Goal: Transaction & Acquisition: Purchase product/service

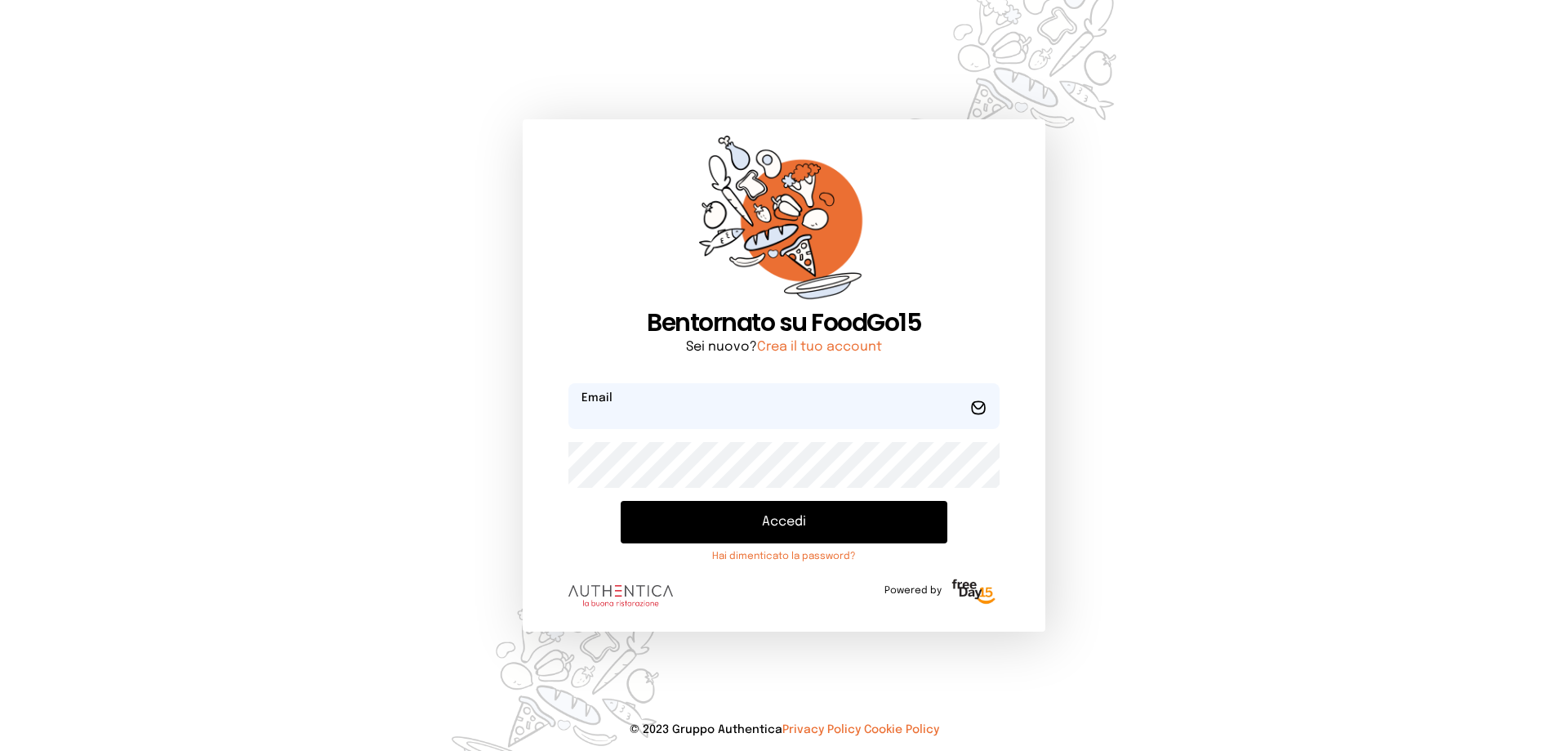
click at [638, 414] on input "email" at bounding box center [784, 406] width 431 height 46
type input "*"
type input "**********"
click at [620, 500] on button "Accedi" at bounding box center [784, 521] width 326 height 42
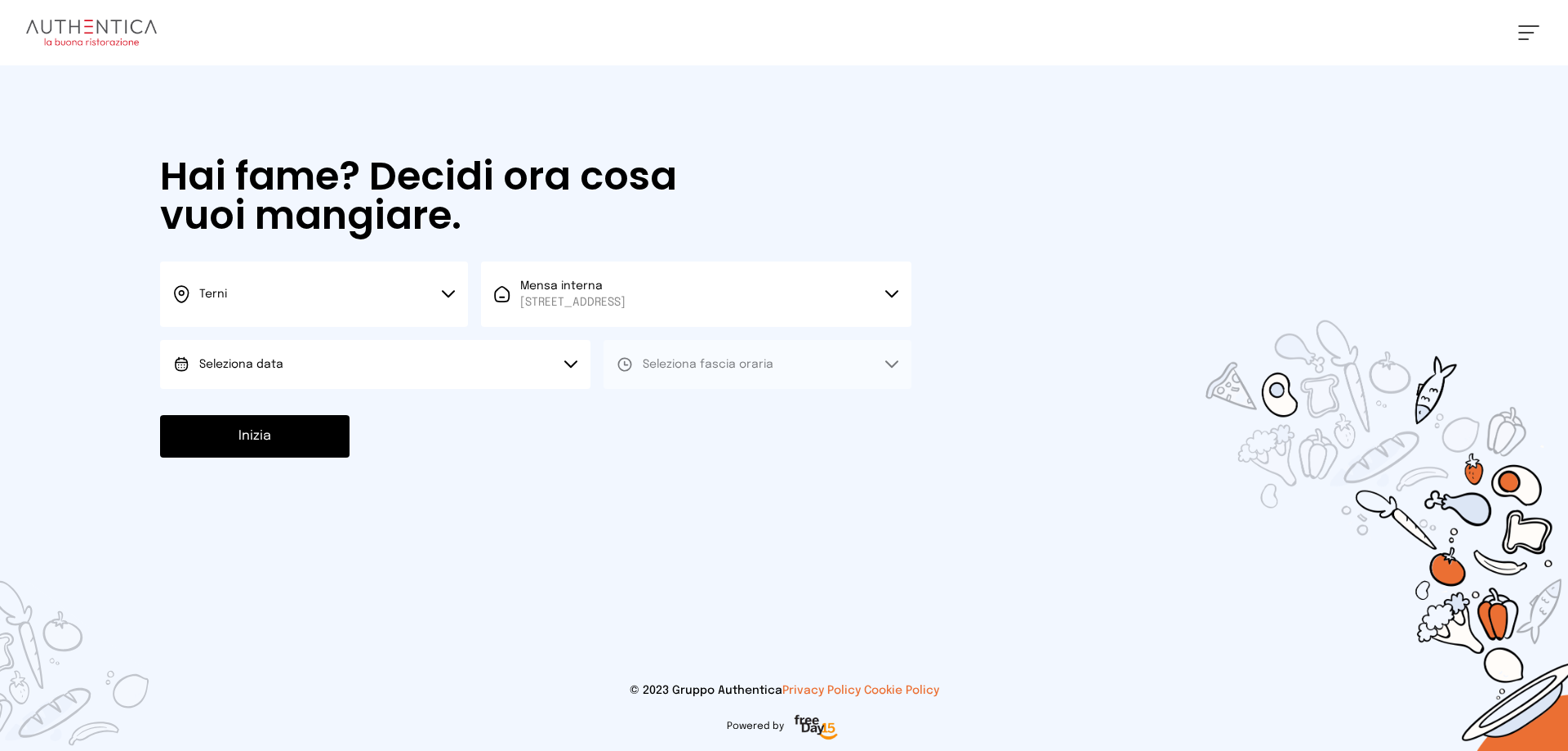
click at [364, 356] on button "Seleziona data" at bounding box center [375, 364] width 430 height 49
click at [293, 418] on li "[DATE], [DATE]" at bounding box center [375, 410] width 430 height 42
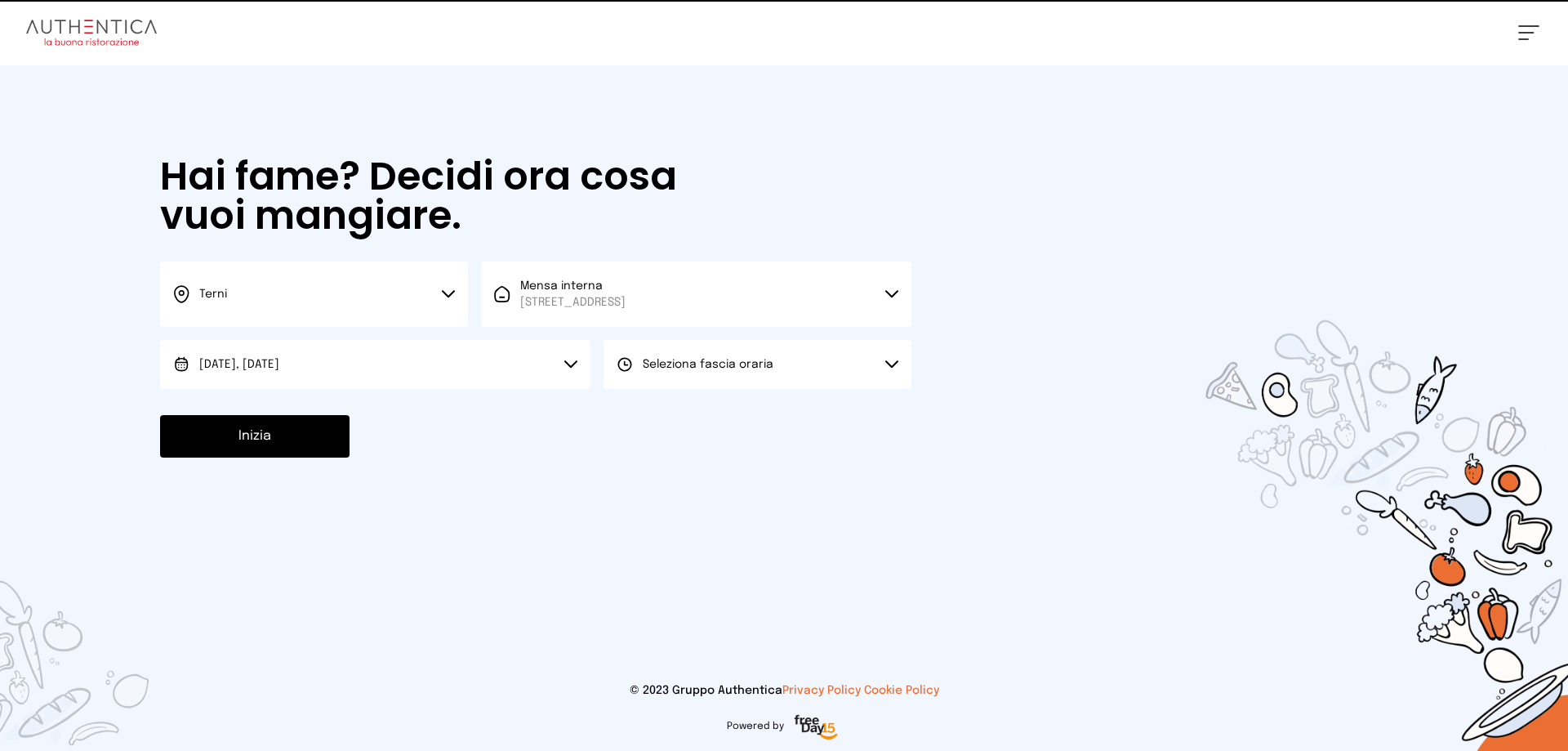
click at [775, 371] on button "Seleziona fascia oraria" at bounding box center [758, 364] width 308 height 49
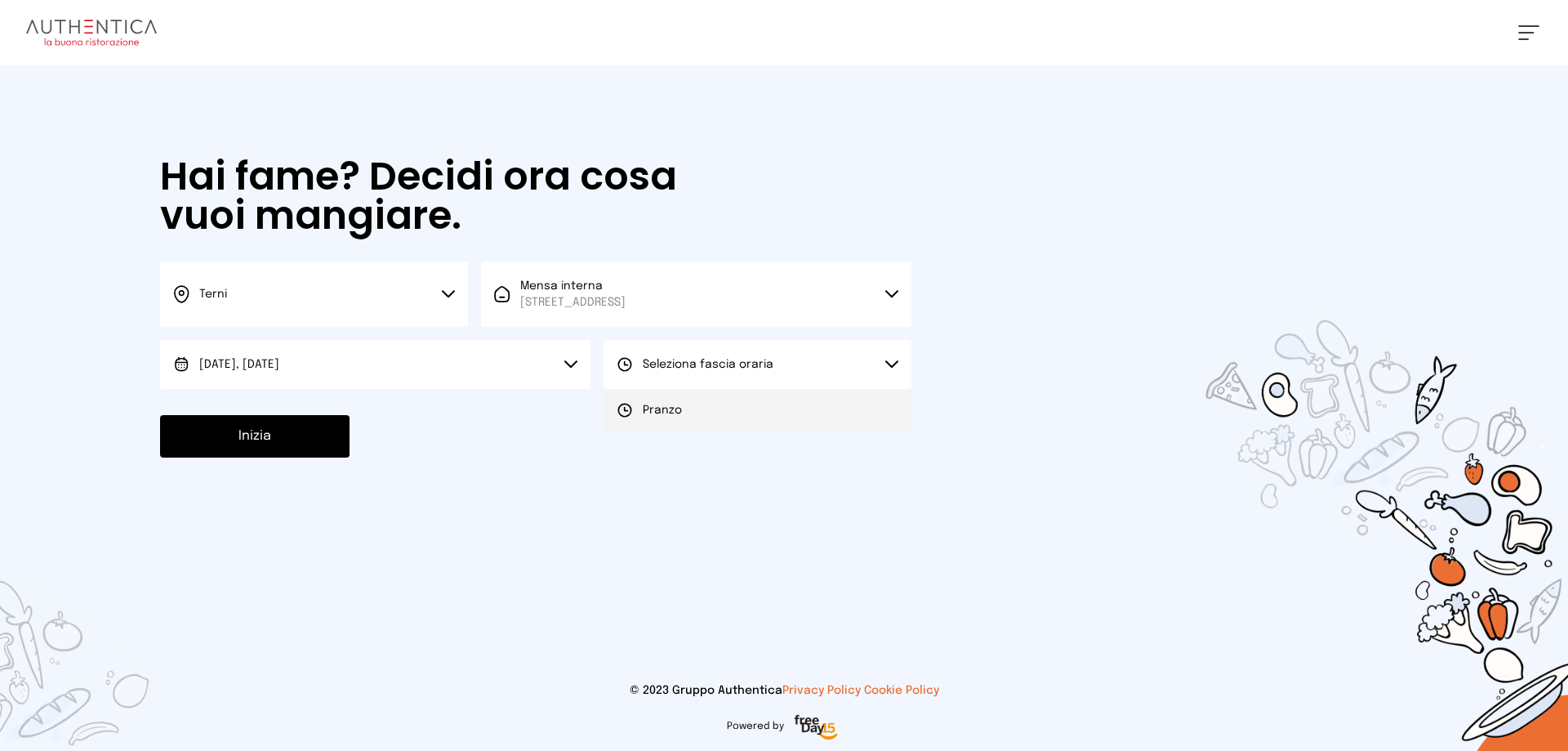
drag, startPoint x: 685, startPoint y: 410, endPoint x: 644, endPoint y: 407, distance: 41.1
click at [644, 407] on li "Pranzo" at bounding box center [758, 410] width 308 height 42
click at [246, 443] on button "Inizia" at bounding box center [254, 436] width 189 height 42
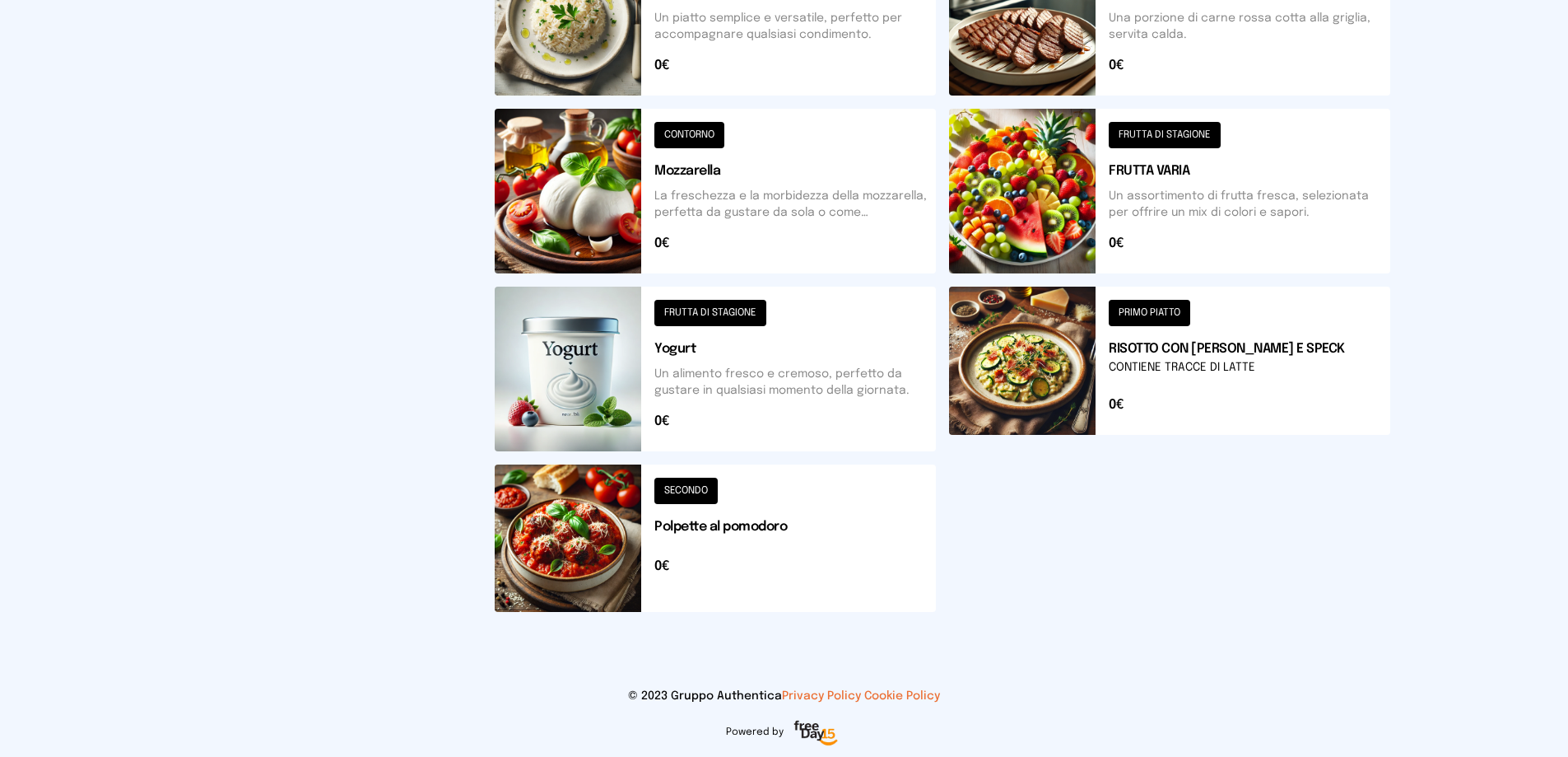
scroll to position [96, 0]
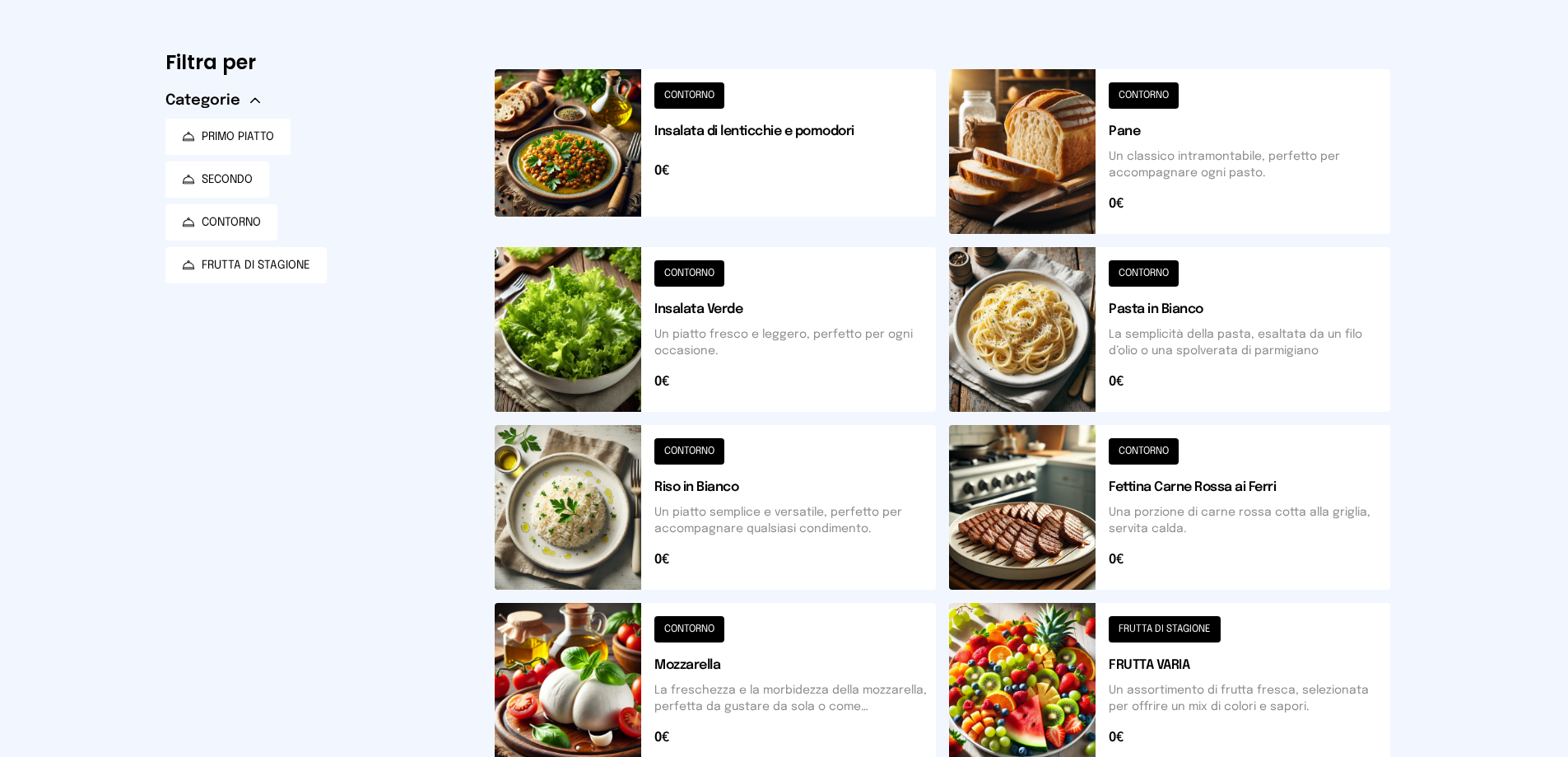
click at [588, 497] on button at bounding box center [715, 507] width 441 height 165
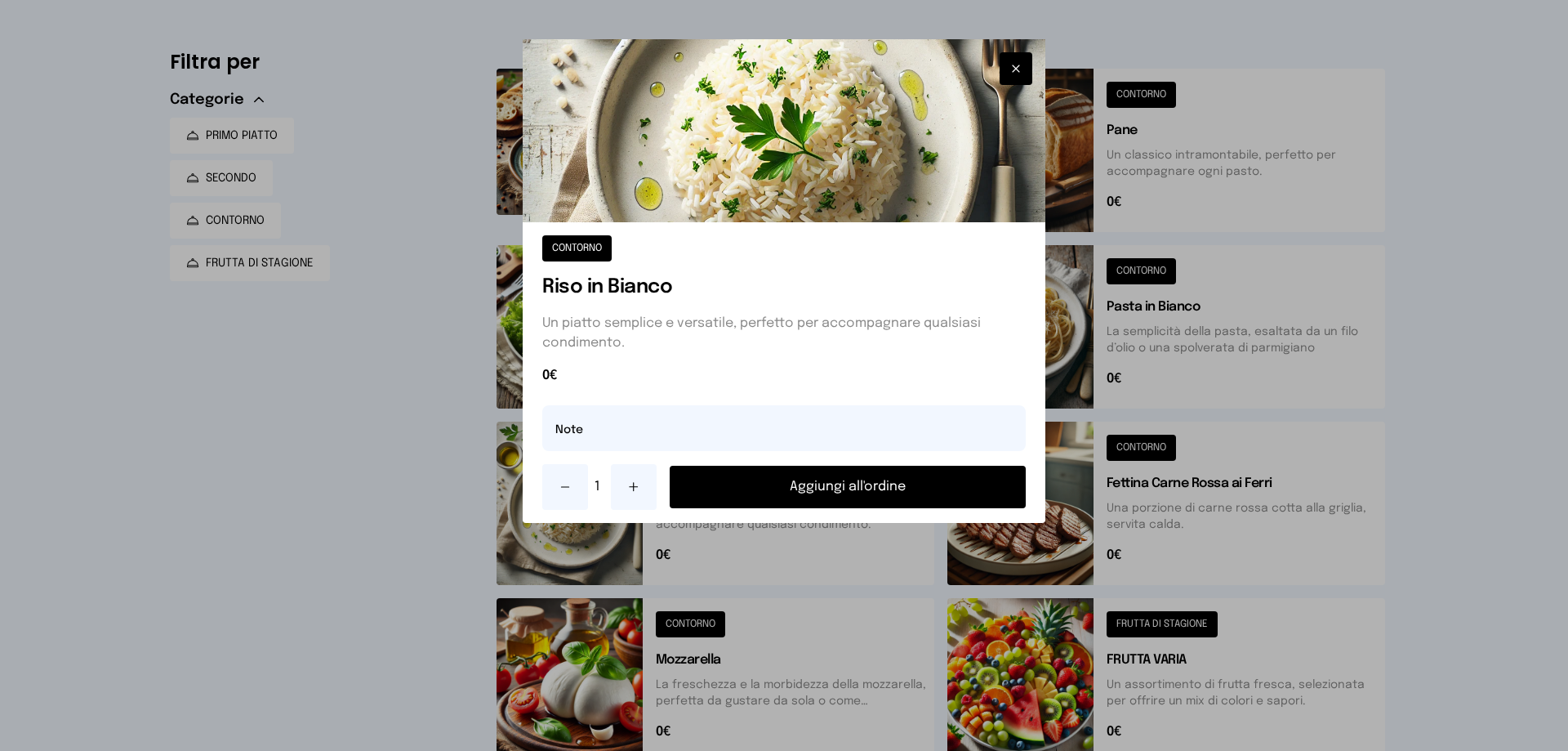
click at [894, 480] on button "Aggiungi all'ordine" at bounding box center [847, 487] width 356 height 42
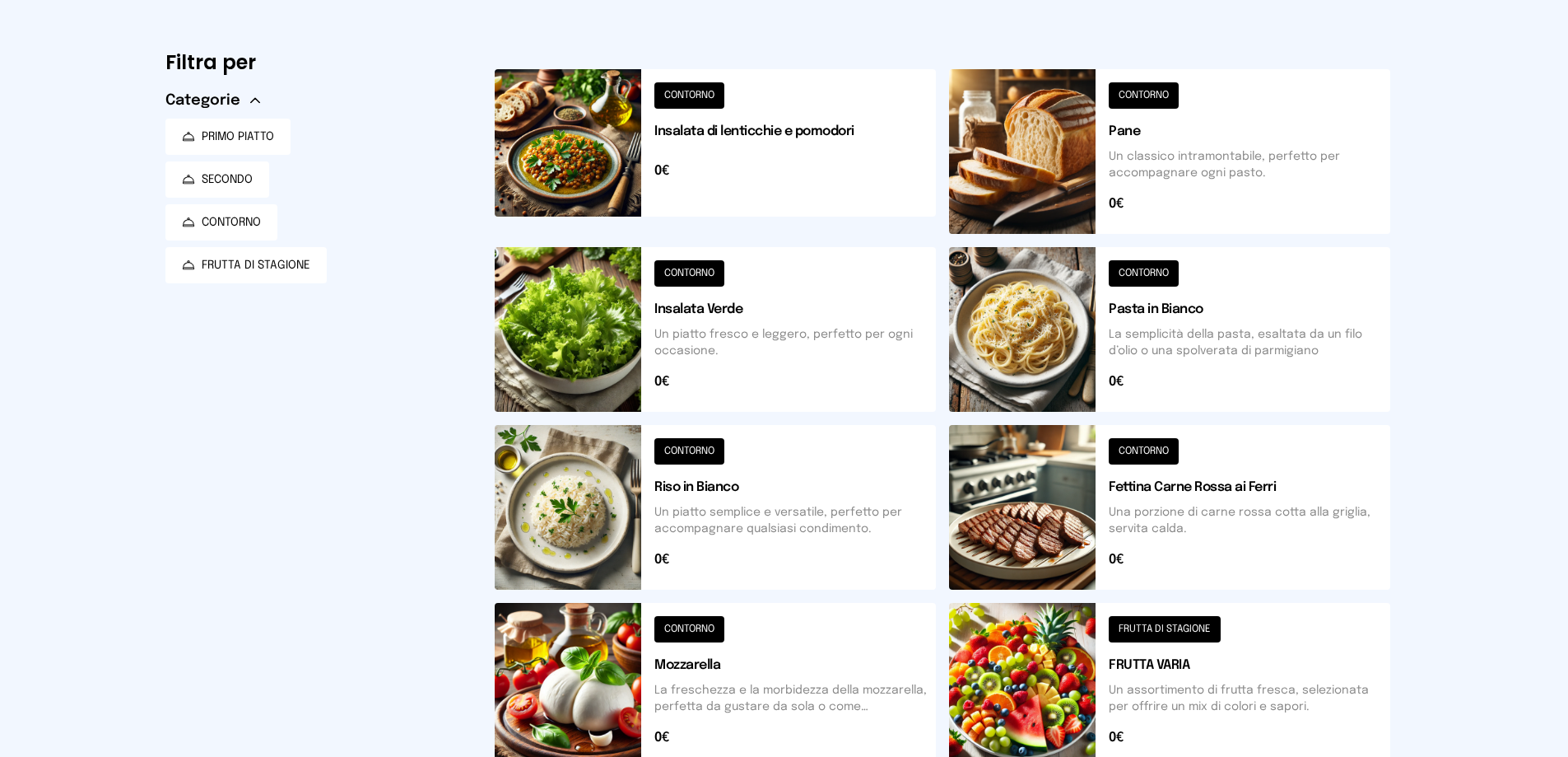
click at [719, 169] on button at bounding box center [715, 151] width 441 height 165
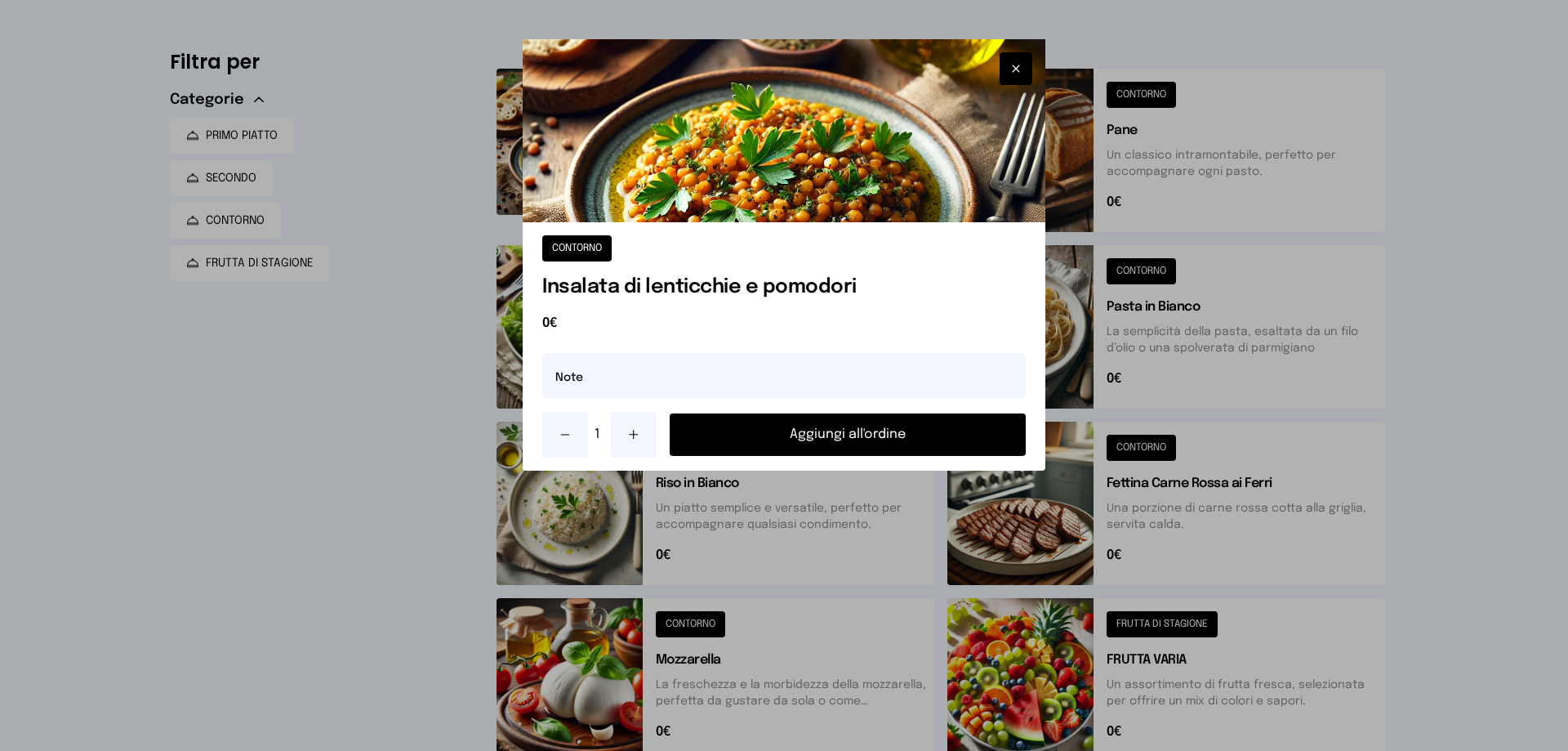
click at [760, 443] on button "Aggiungi all'ordine" at bounding box center [847, 434] width 356 height 42
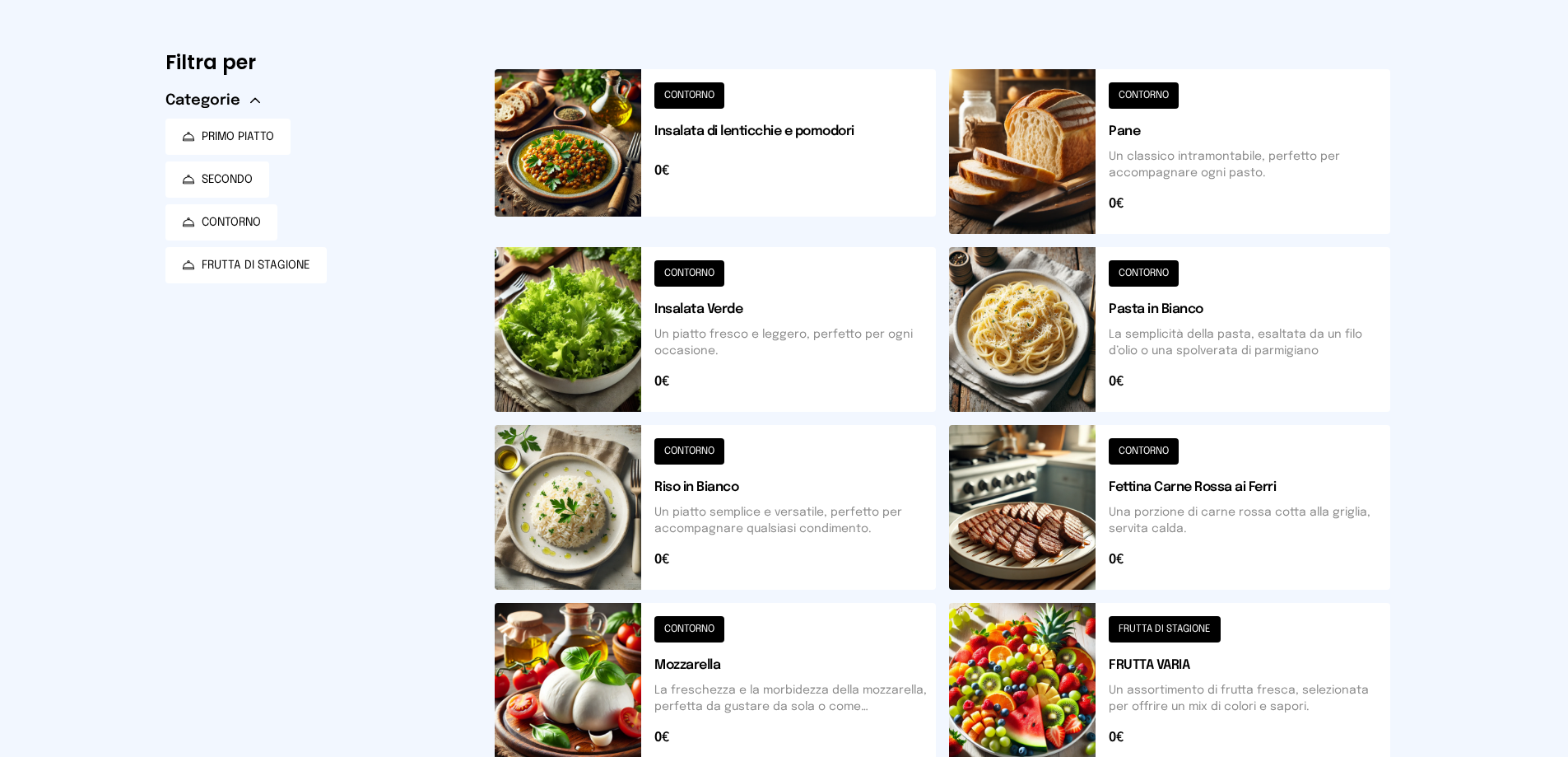
click at [601, 340] on button at bounding box center [715, 329] width 441 height 165
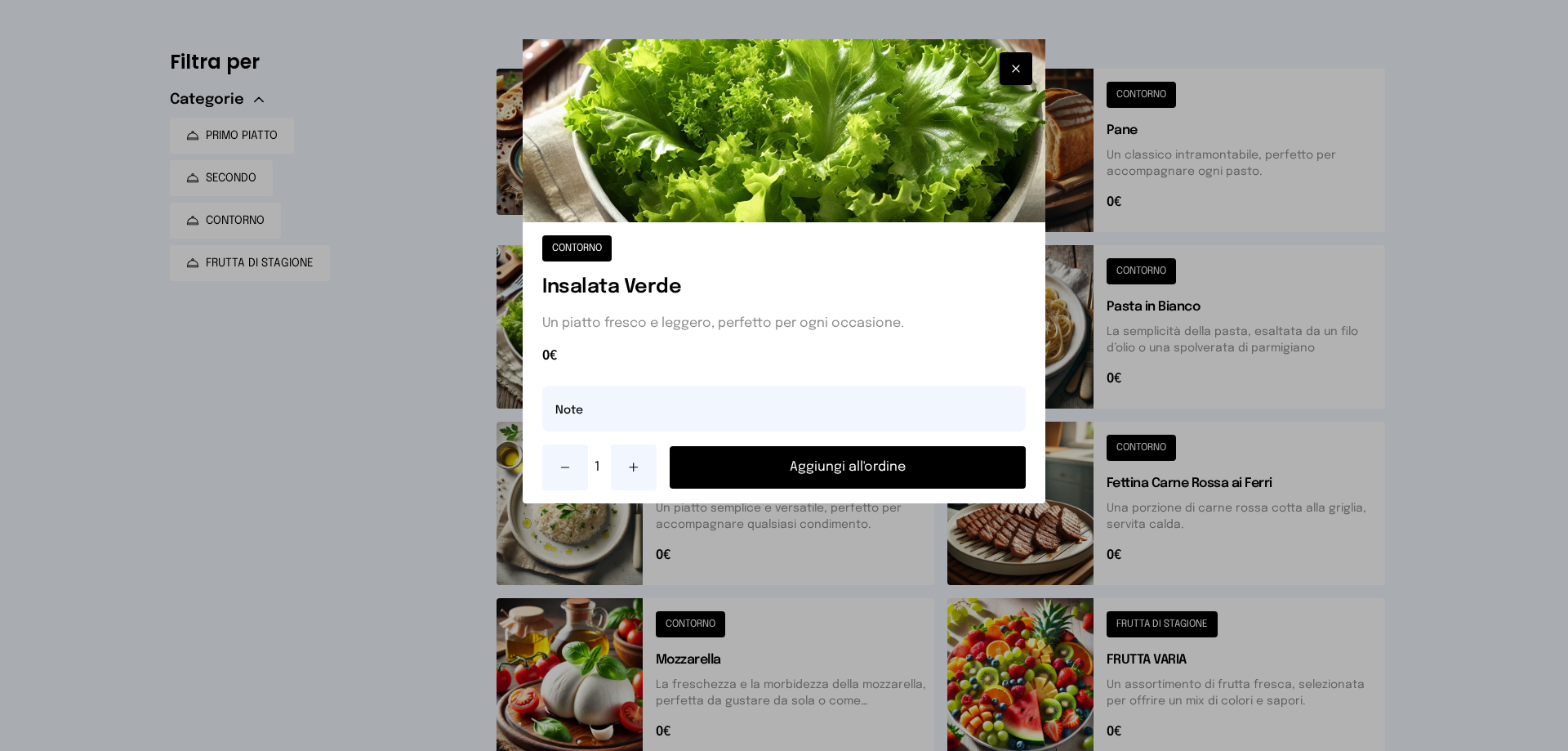
click at [952, 469] on button "Aggiungi all'ordine" at bounding box center [847, 467] width 356 height 42
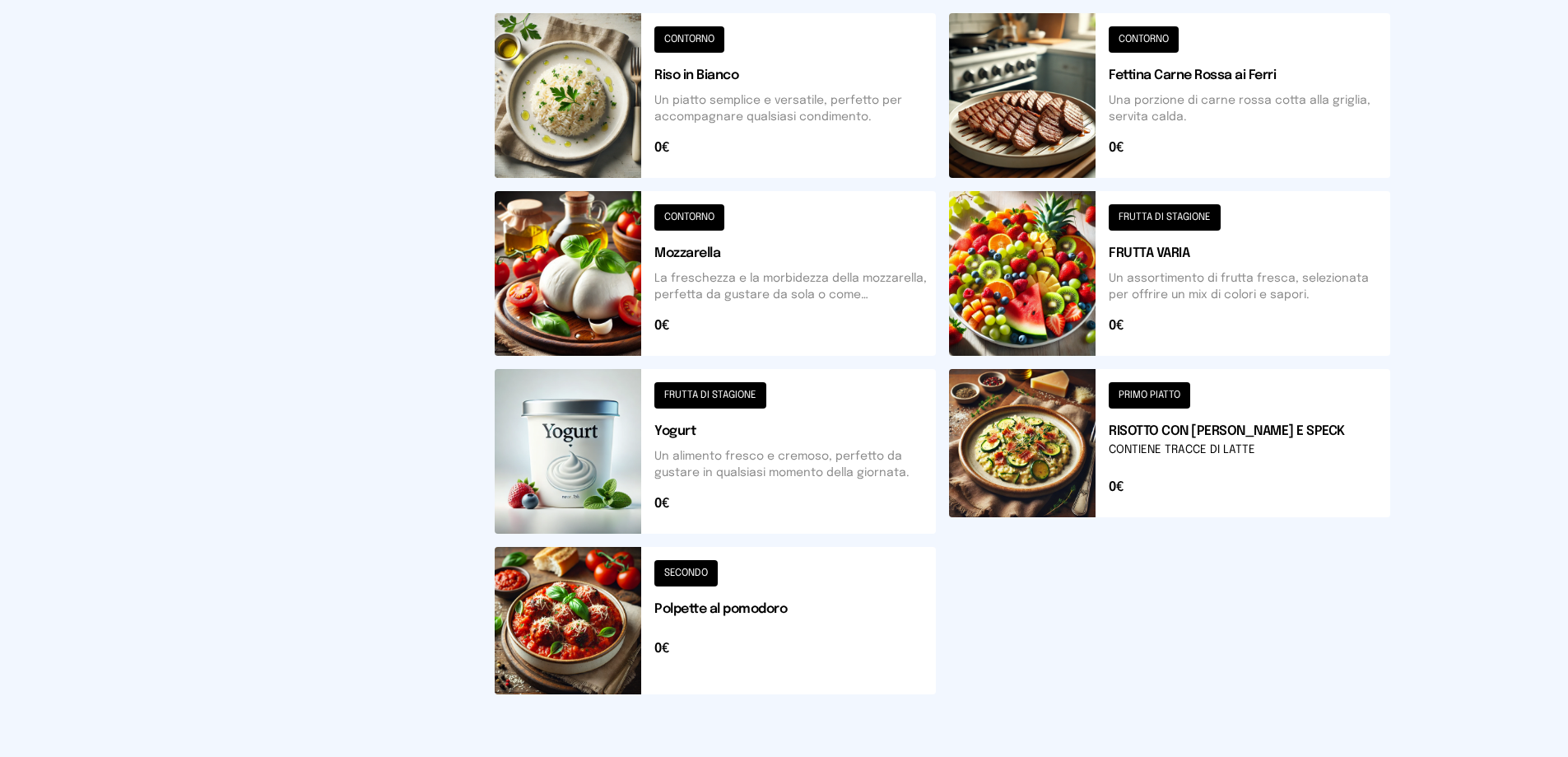
scroll to position [590, 0]
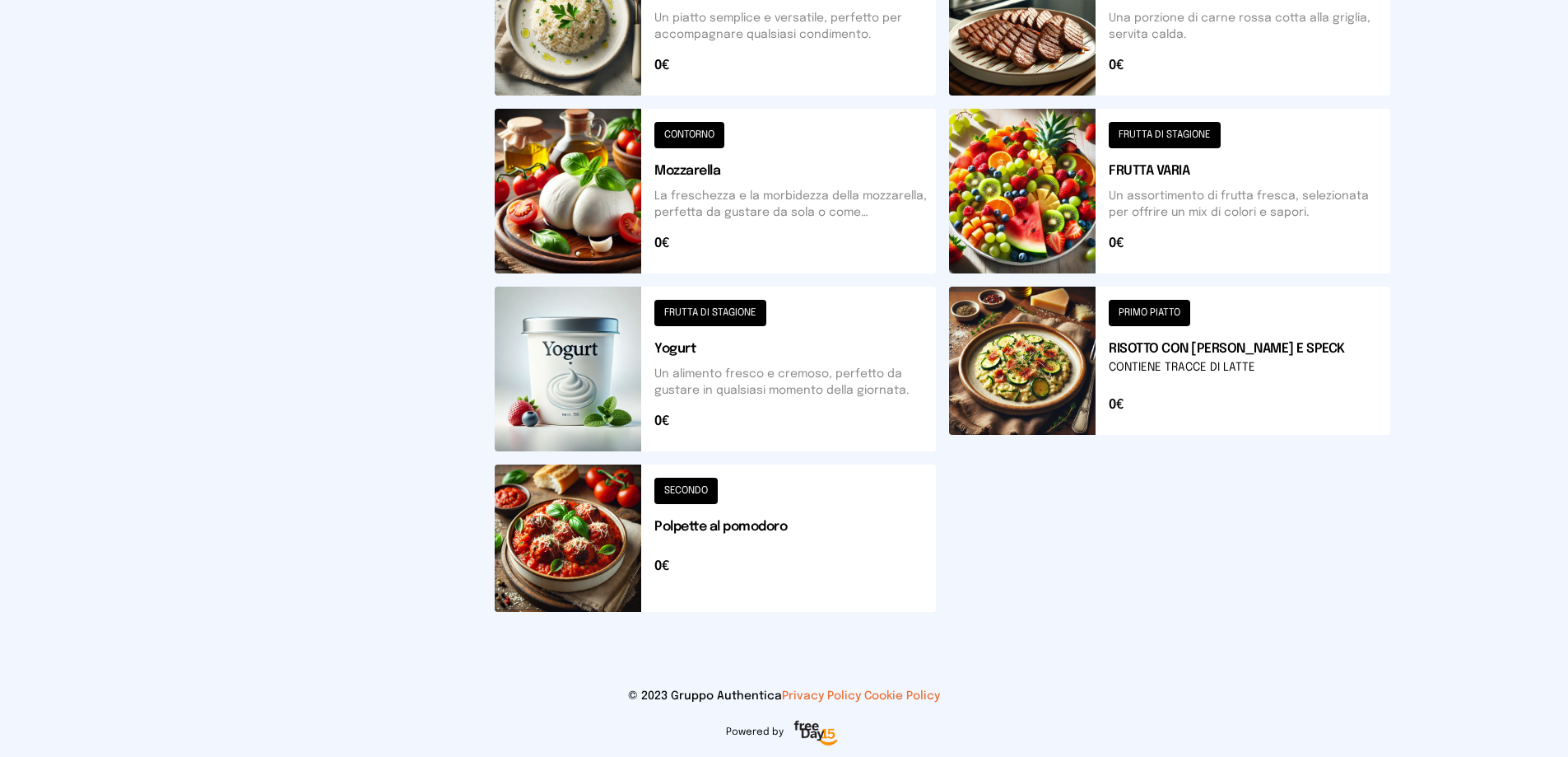
click at [609, 403] on button at bounding box center [715, 369] width 441 height 165
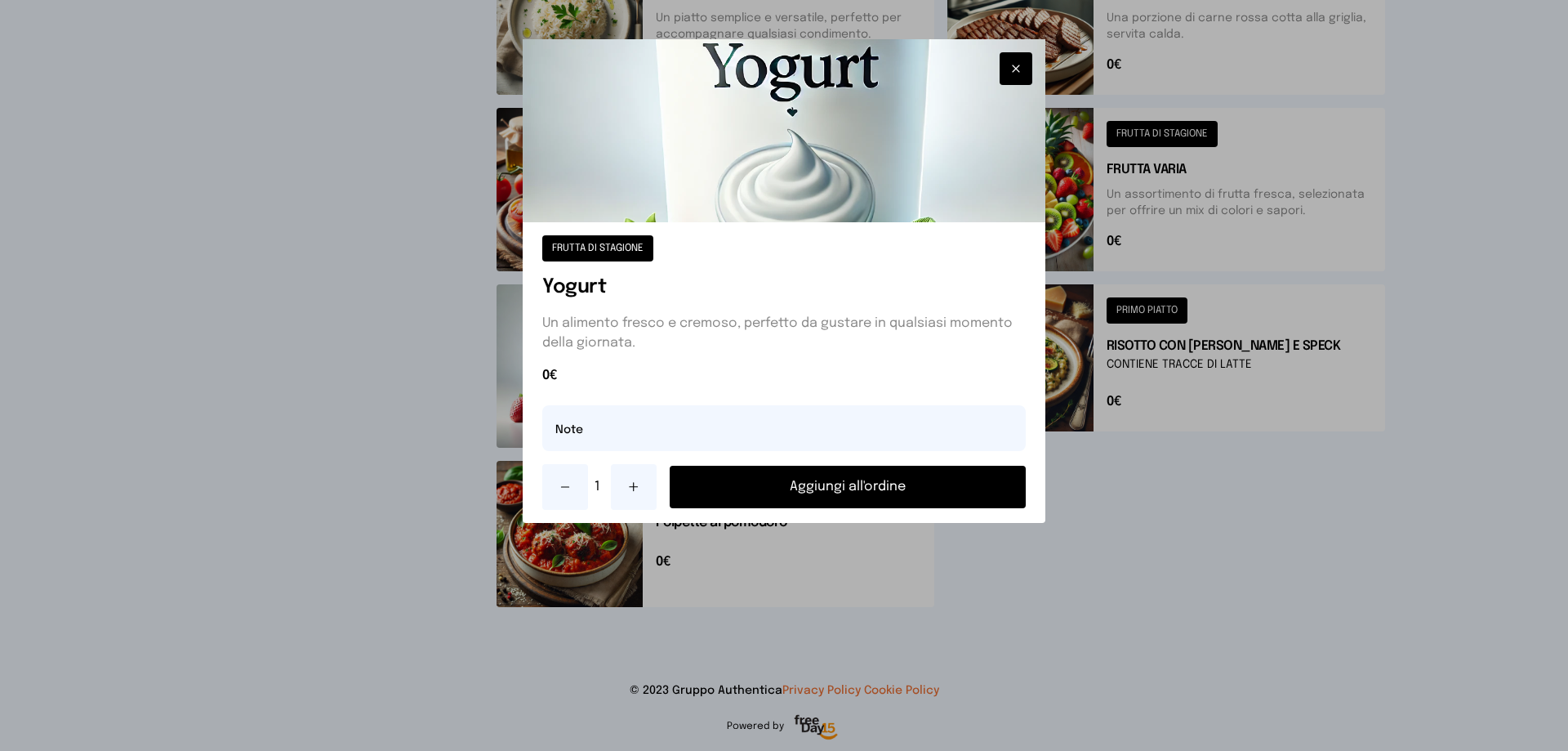
click at [717, 484] on button "Aggiungi all'ordine" at bounding box center [847, 487] width 356 height 42
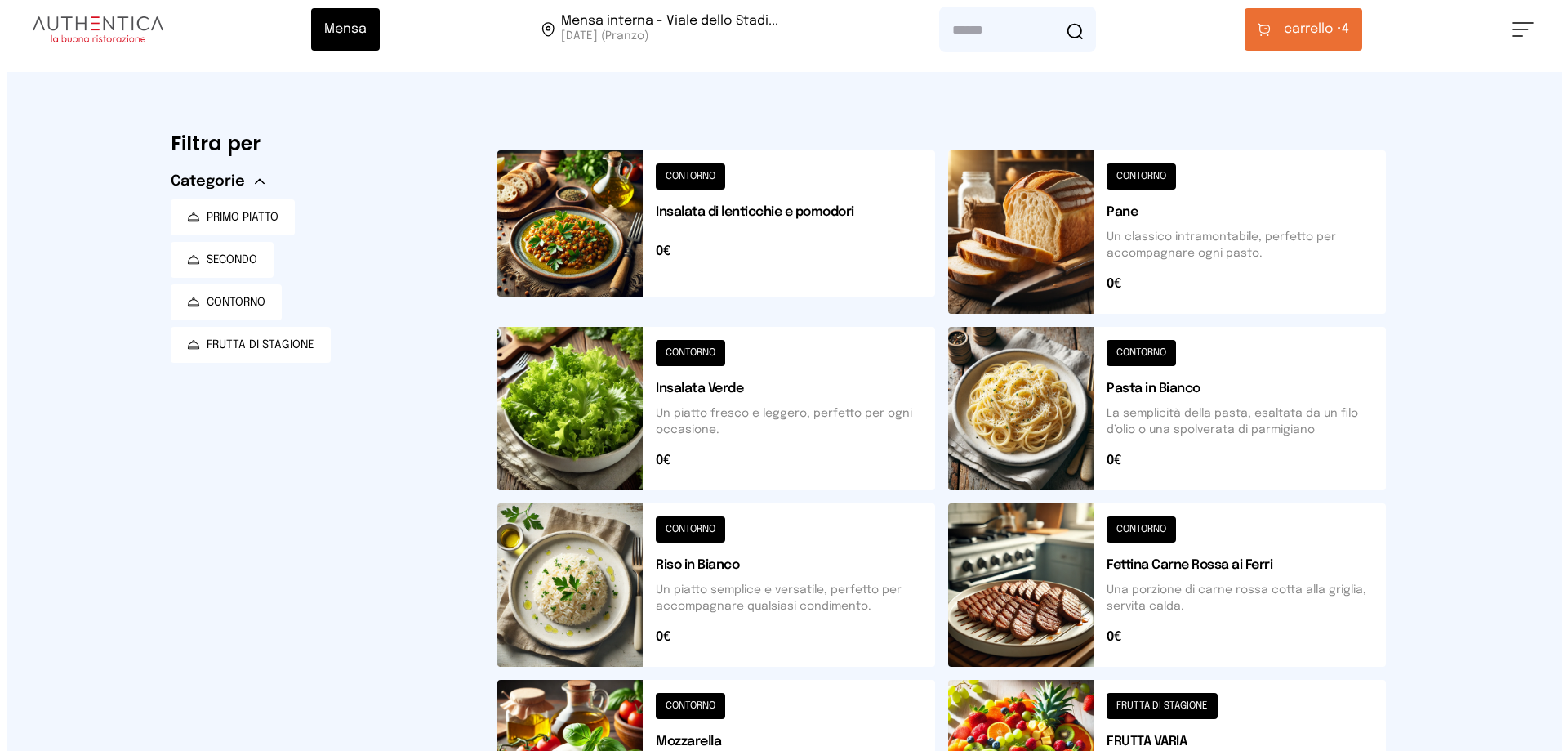
scroll to position [0, 0]
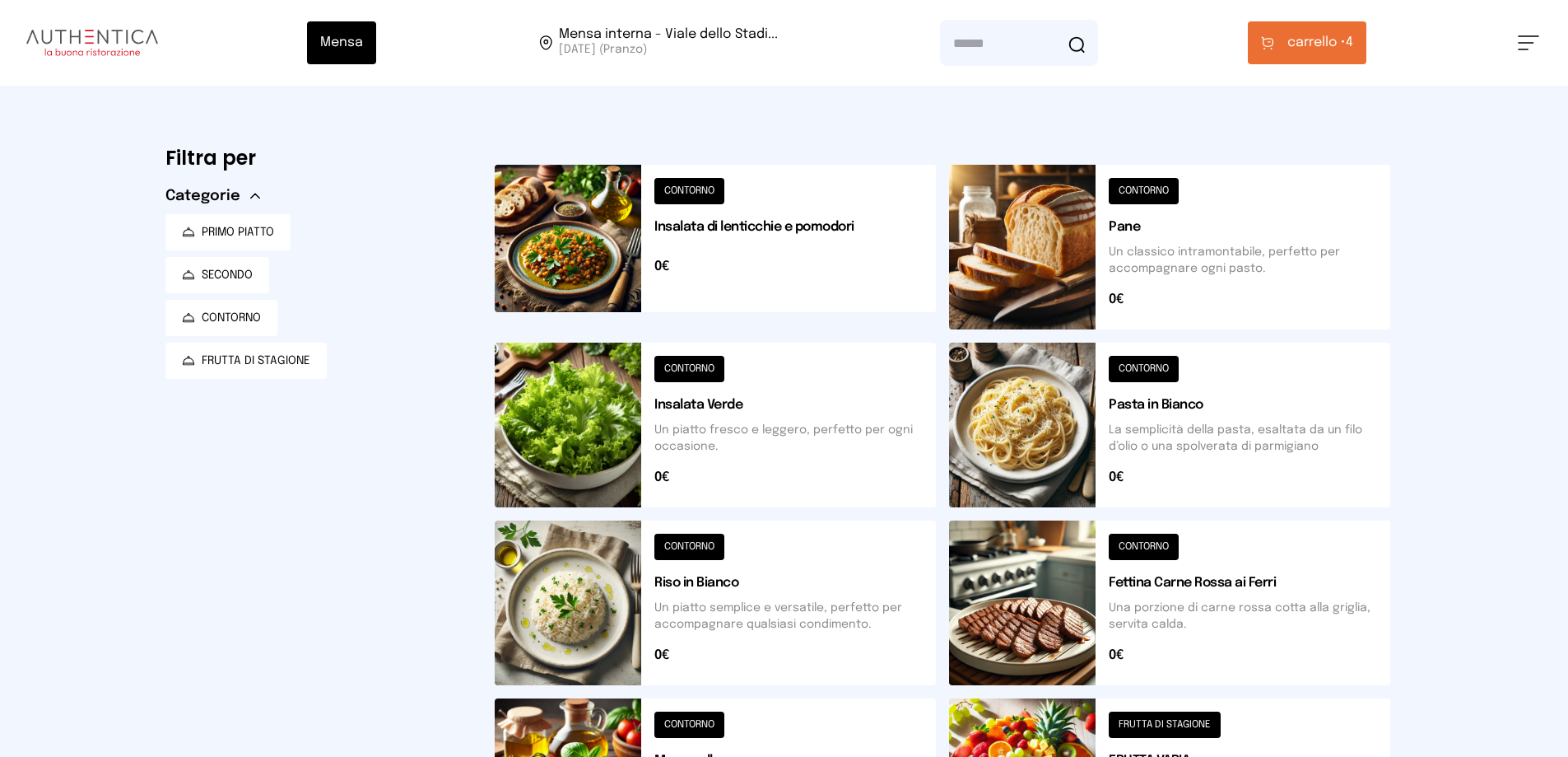
click at [1349, 46] on span "carrello • 4" at bounding box center [1320, 43] width 66 height 19
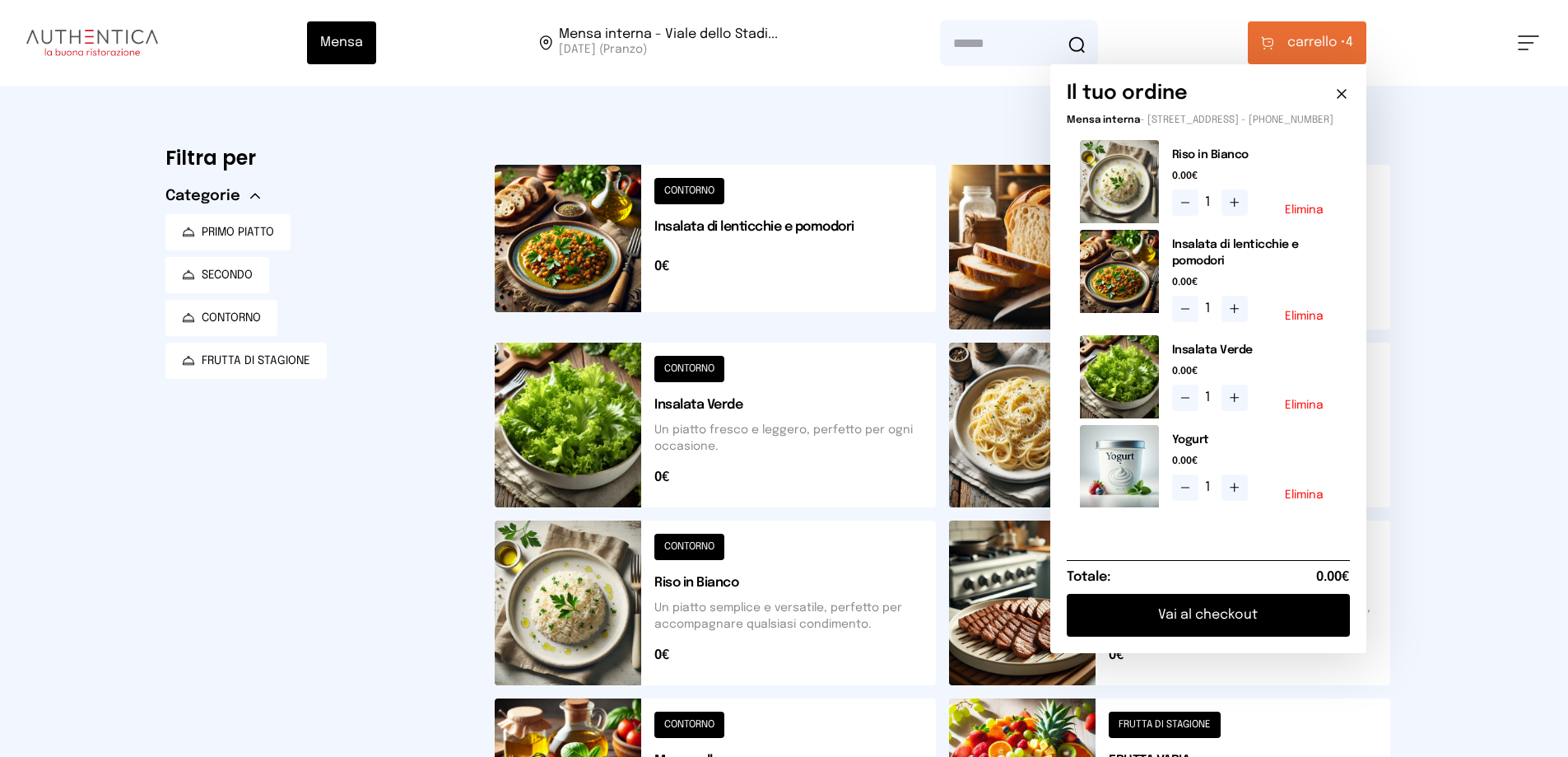
click at [1211, 636] on button "Vai al checkout" at bounding box center [1208, 615] width 284 height 43
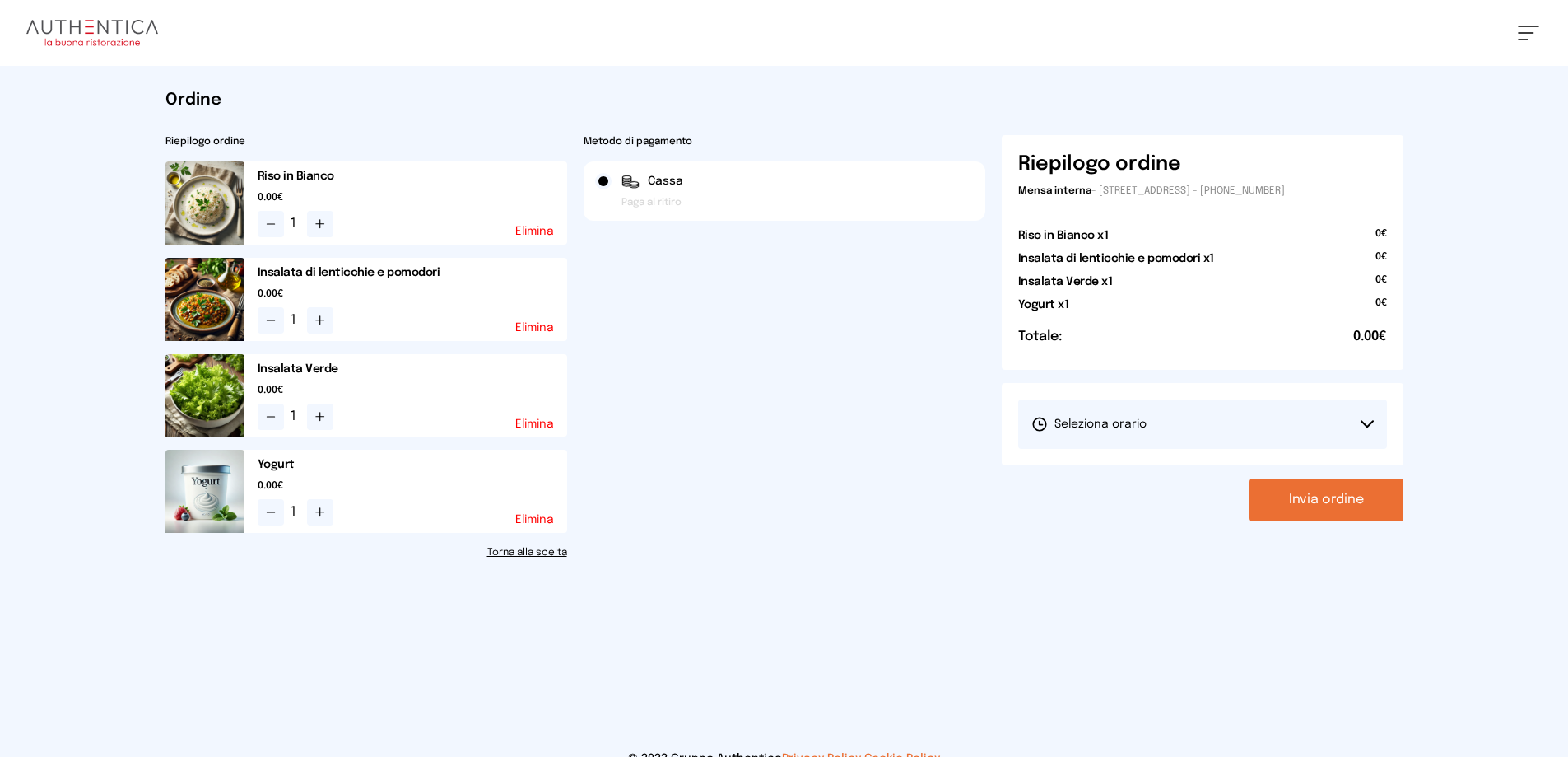
click at [1119, 414] on button "Seleziona orario" at bounding box center [1202, 424] width 369 height 49
click at [1092, 469] on span "1° Turno (13:00 - 15:00)" at bounding box center [1094, 469] width 124 height 16
click at [1325, 499] on button "Invia ordine" at bounding box center [1326, 500] width 154 height 43
